Goal: Information Seeking & Learning: Find specific fact

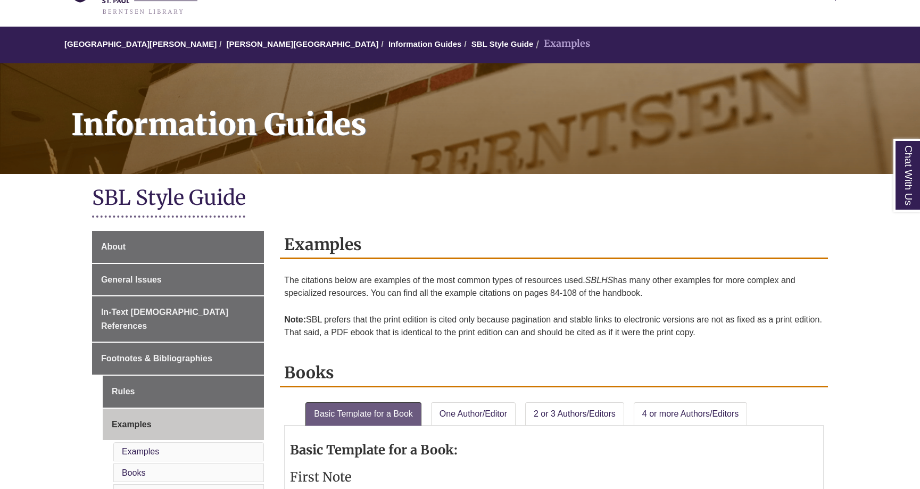
scroll to position [69, 0]
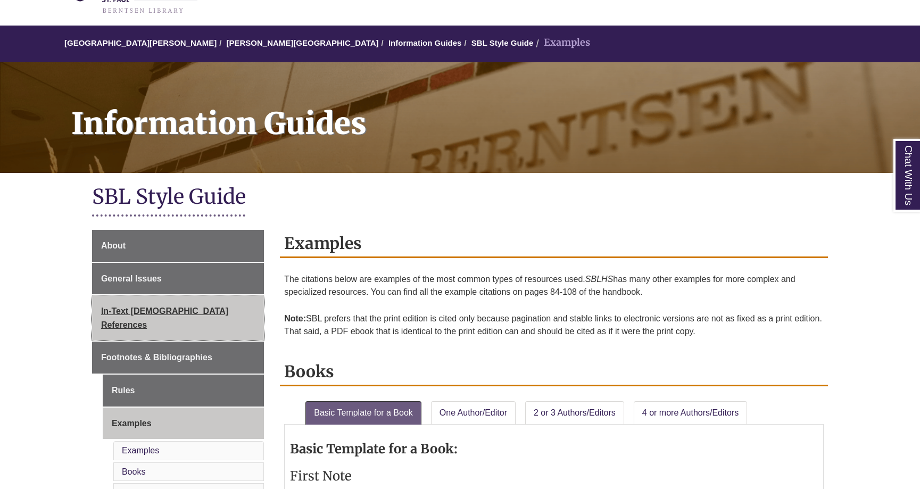
click at [181, 310] on span "In-Text [DEMOGRAPHIC_DATA] References" at bounding box center [164, 318] width 127 height 23
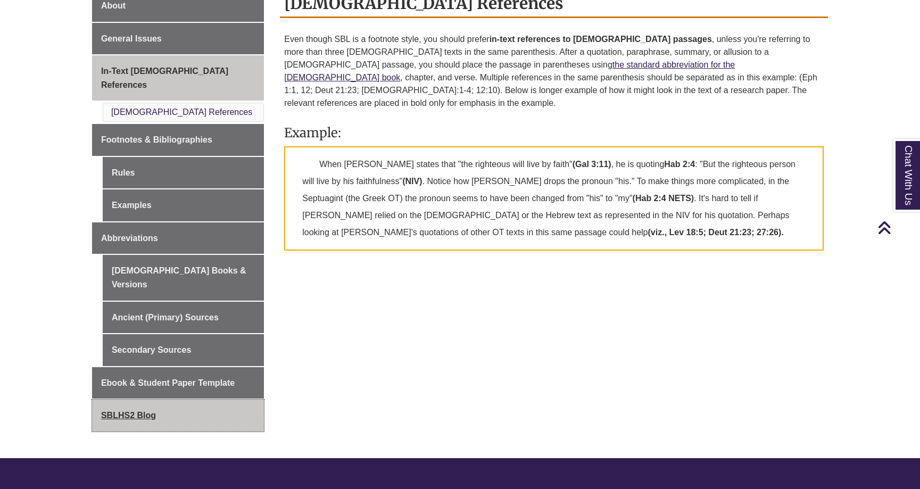
scroll to position [307, 0]
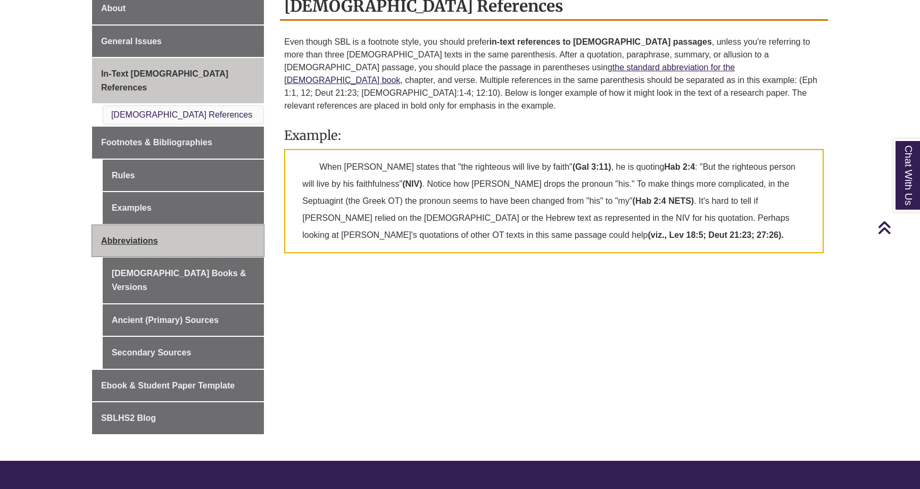
click at [174, 225] on link "Abbreviations" at bounding box center [178, 241] width 172 height 32
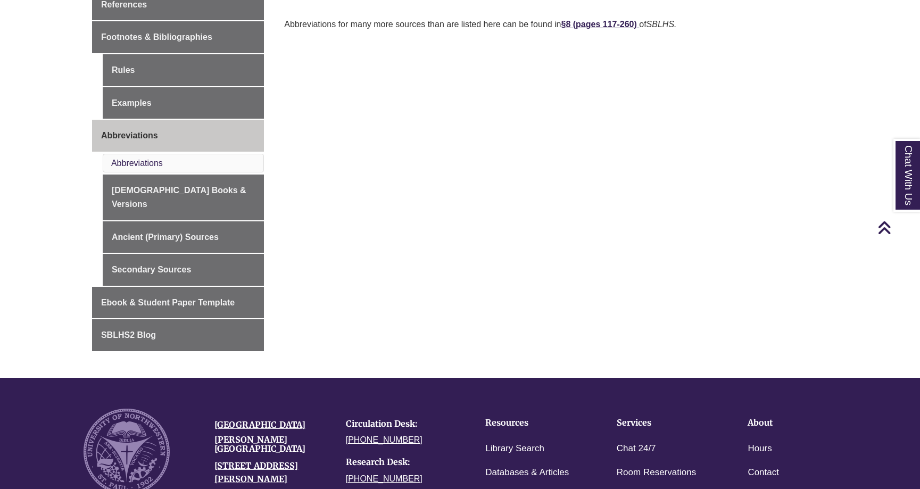
scroll to position [384, 0]
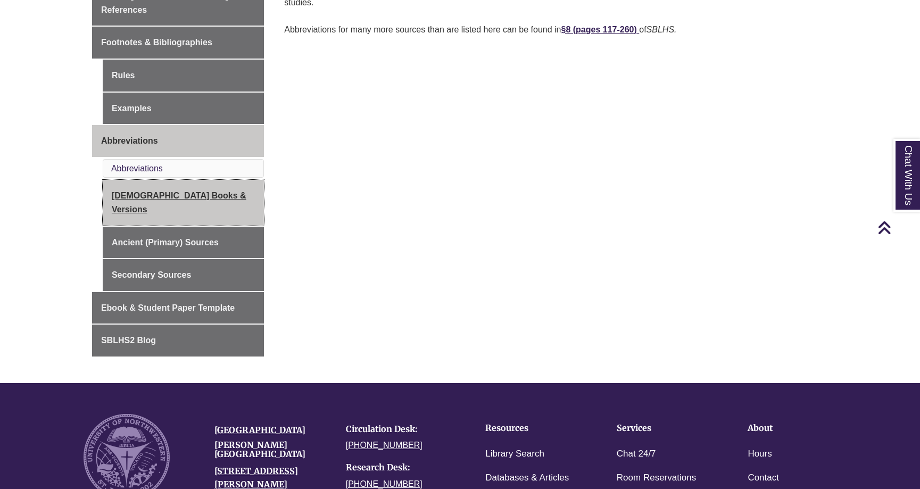
click at [168, 180] on link "[DEMOGRAPHIC_DATA] Books & Versions" at bounding box center [183, 202] width 161 height 45
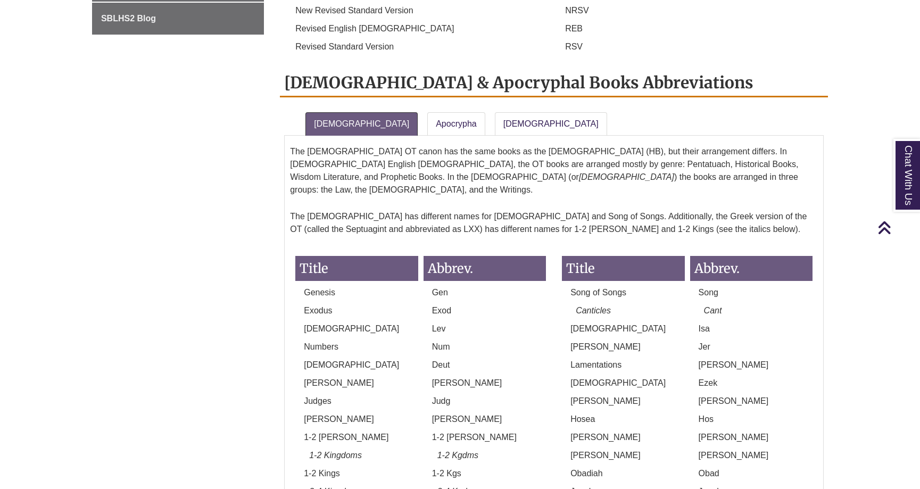
scroll to position [915, 0]
